Goal: Task Accomplishment & Management: Use online tool/utility

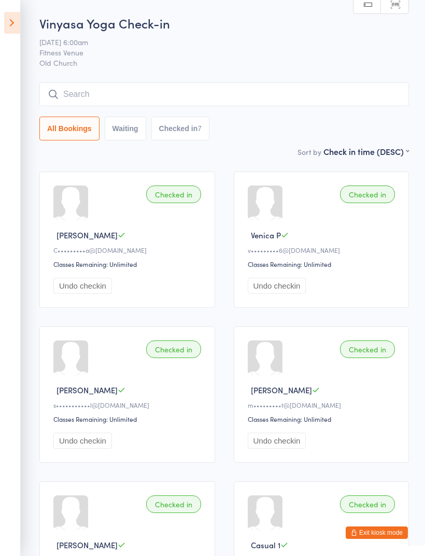
click at [14, 27] on icon at bounding box center [12, 23] width 16 height 22
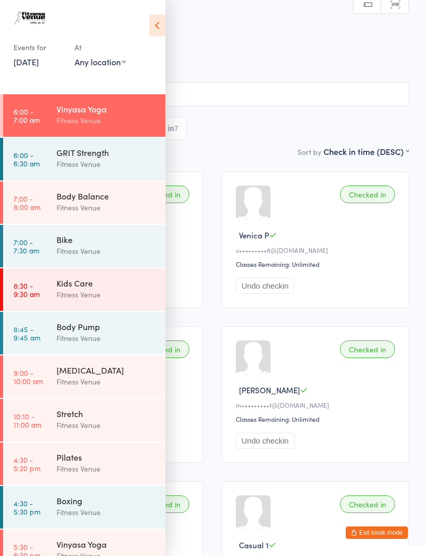
click at [100, 200] on div "Body Balance" at bounding box center [106, 195] width 100 height 11
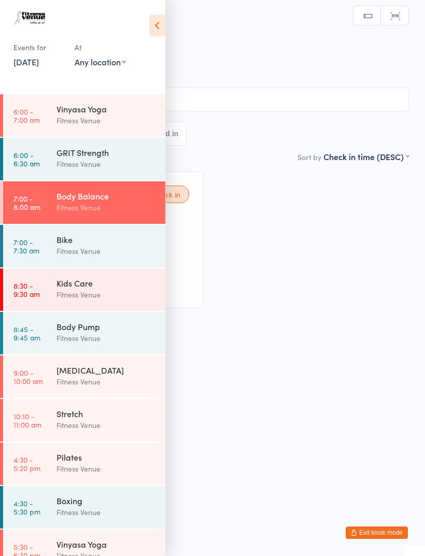
click at [155, 32] on icon at bounding box center [157, 25] width 16 height 22
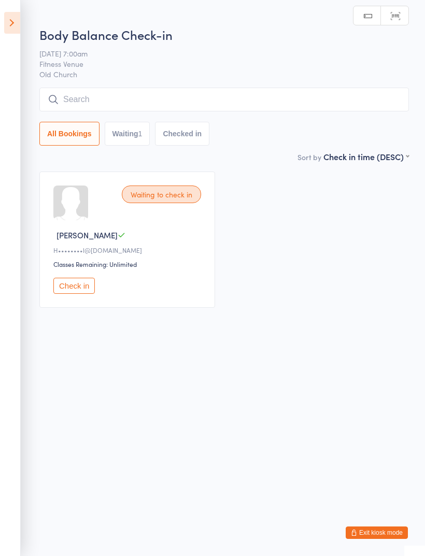
click at [80, 289] on button "Check in" at bounding box center [73, 286] width 41 height 16
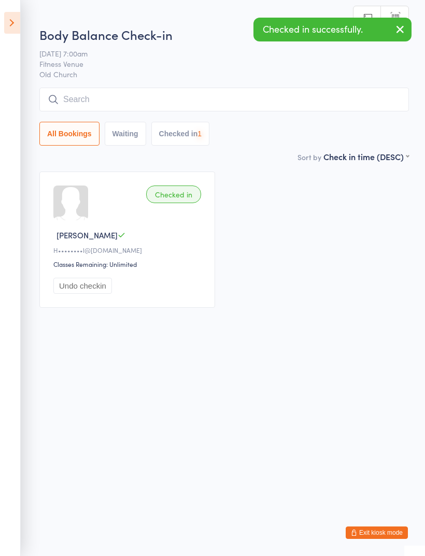
click at [175, 101] on input "search" at bounding box center [223, 99] width 369 height 24
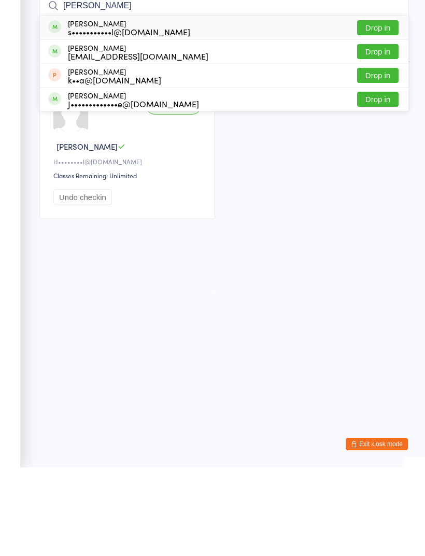
type input "[PERSON_NAME]"
click at [381, 109] on button "Drop in" at bounding box center [377, 116] width 41 height 15
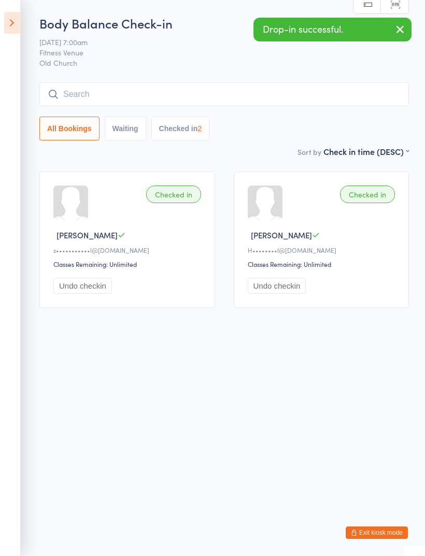
click at [264, 96] on input "search" at bounding box center [223, 94] width 369 height 24
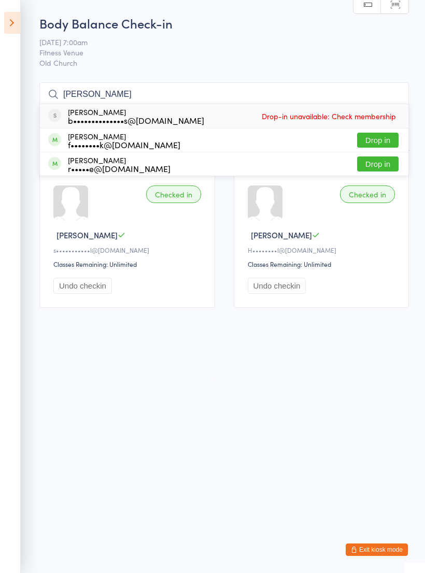
click at [7, 22] on icon at bounding box center [12, 23] width 16 height 22
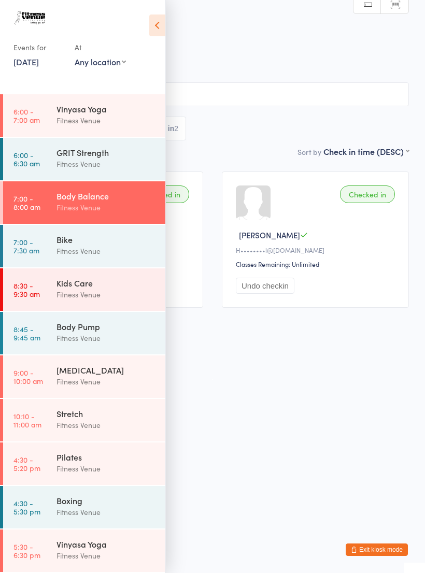
click at [160, 28] on icon at bounding box center [157, 25] width 16 height 22
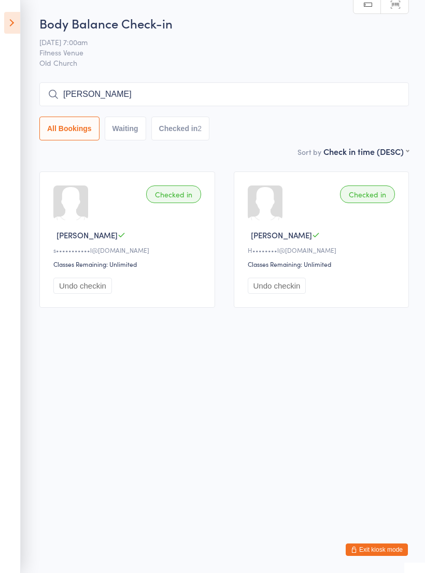
click at [212, 97] on input "[PERSON_NAME]" at bounding box center [223, 94] width 369 height 24
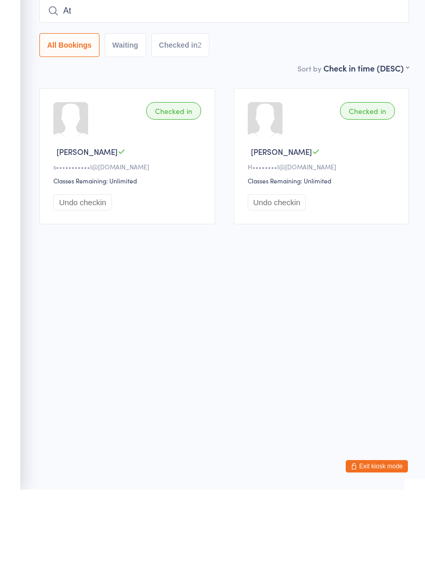
type input "A"
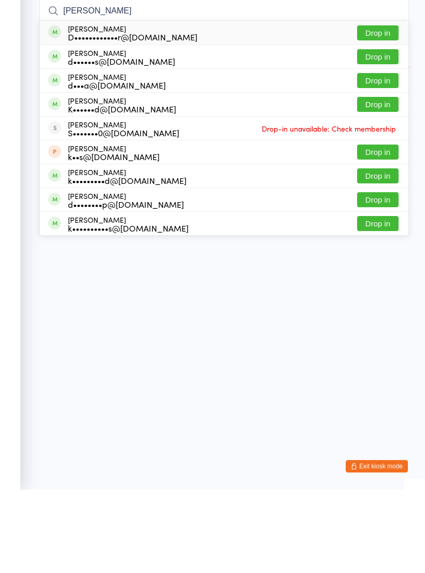
type input "[PERSON_NAME]"
click at [383, 133] on button "Drop in" at bounding box center [377, 140] width 41 height 15
